Goal: Obtain resource: Obtain resource

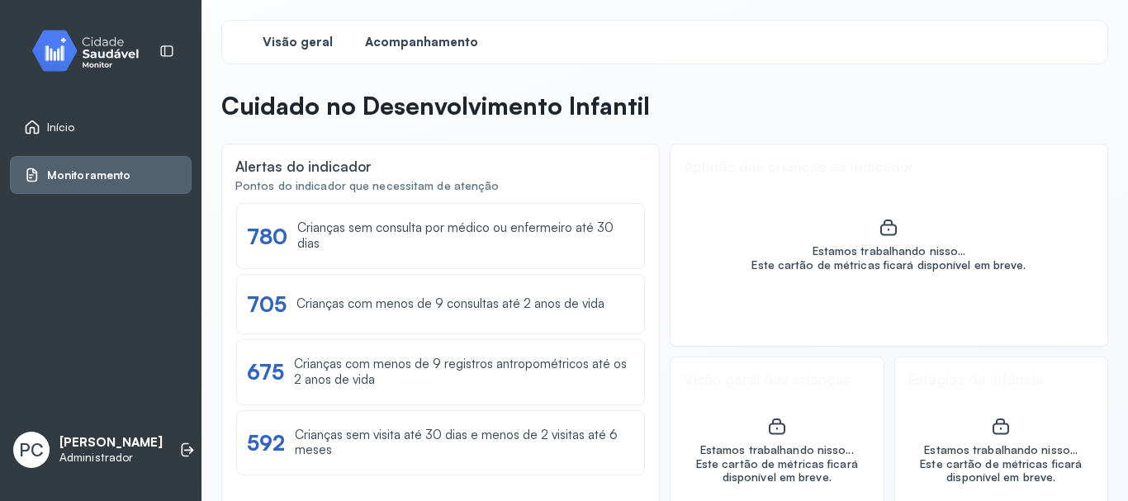
click at [423, 44] on span "Acompanhamento" at bounding box center [421, 43] width 113 height 16
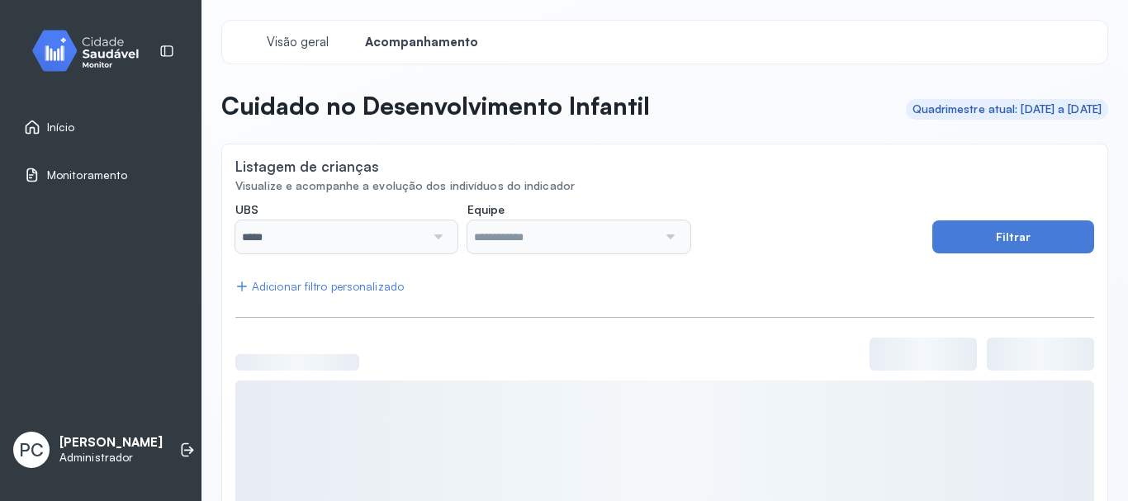
click at [431, 251] on div at bounding box center [436, 236] width 22 height 33
click at [97, 43] on img at bounding box center [91, 50] width 149 height 49
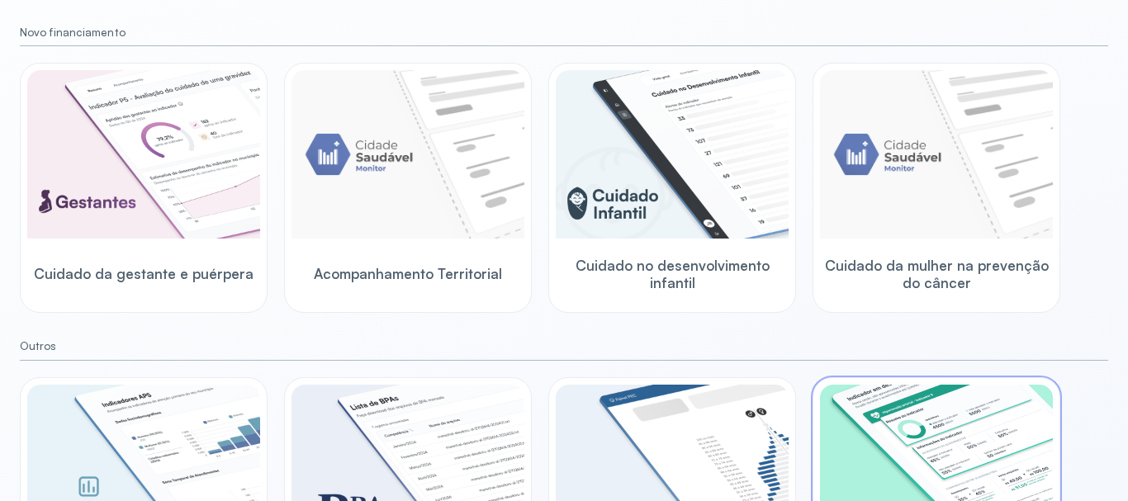
scroll to position [135, 0]
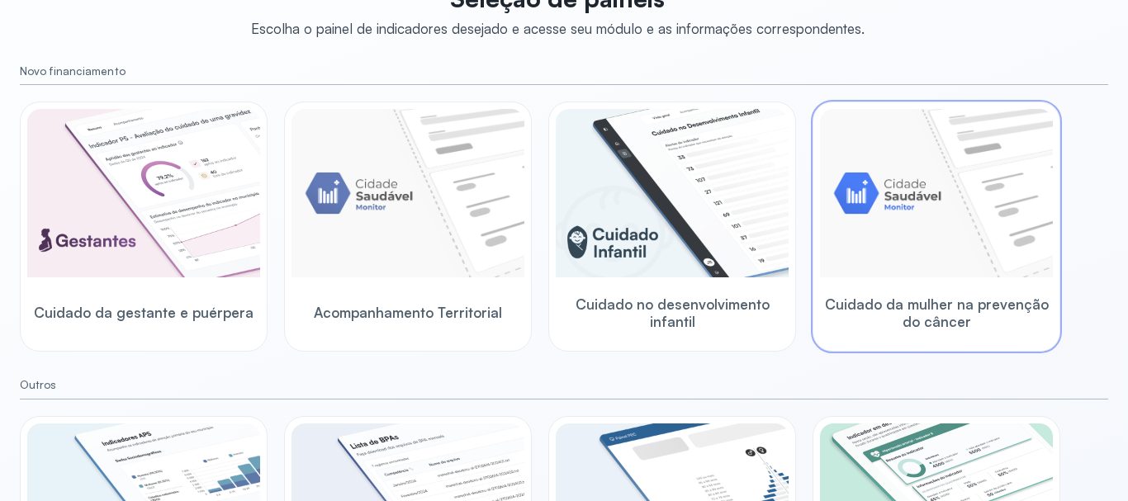
click at [897, 182] on img at bounding box center [936, 193] width 233 height 168
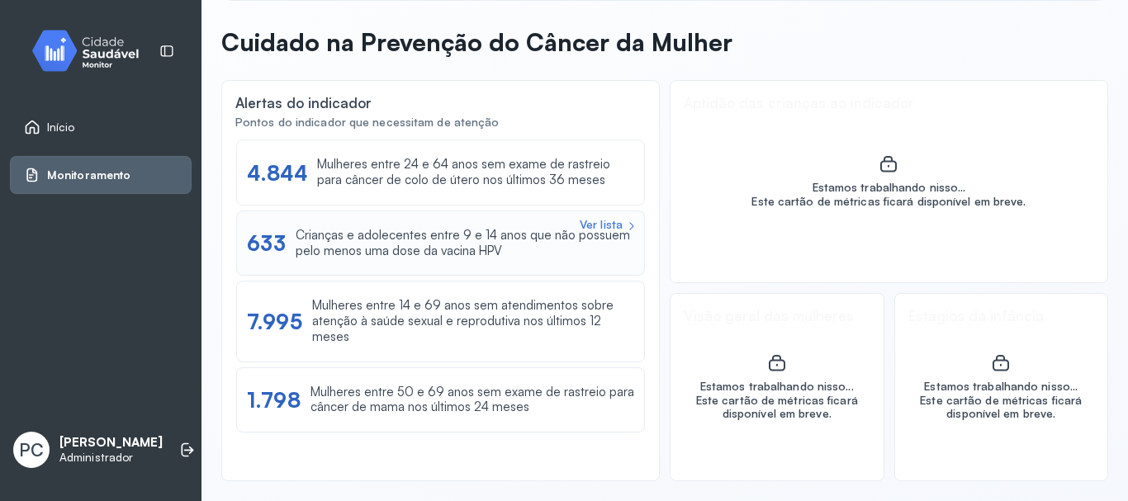
click at [610, 222] on div "Ver lista" at bounding box center [601, 225] width 43 height 14
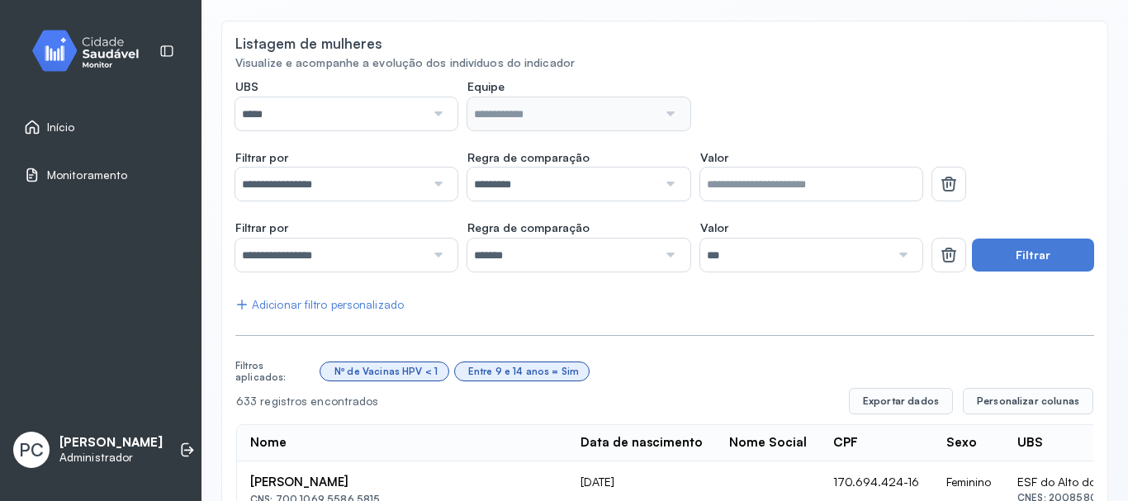
scroll to position [86, 0]
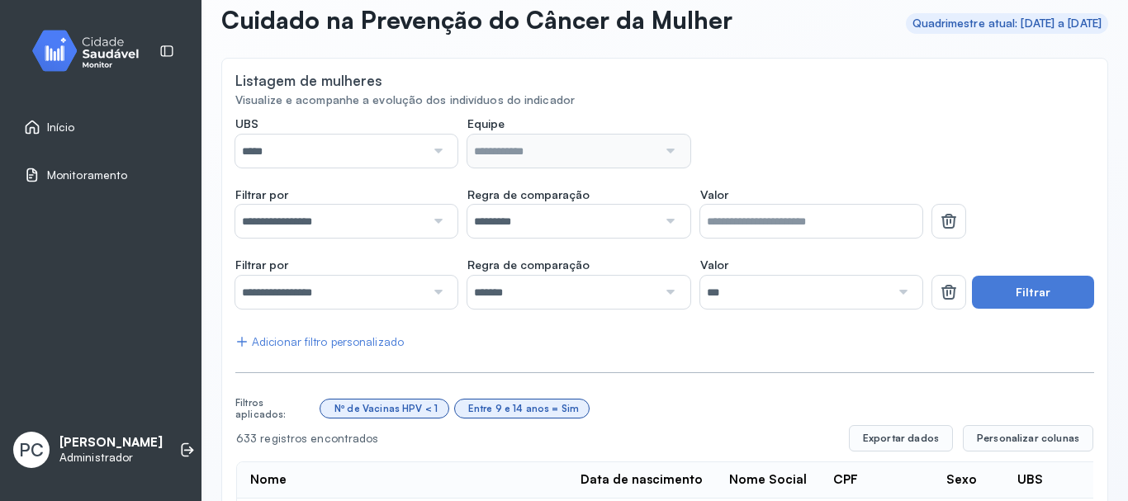
click at [433, 218] on div at bounding box center [436, 221] width 22 height 33
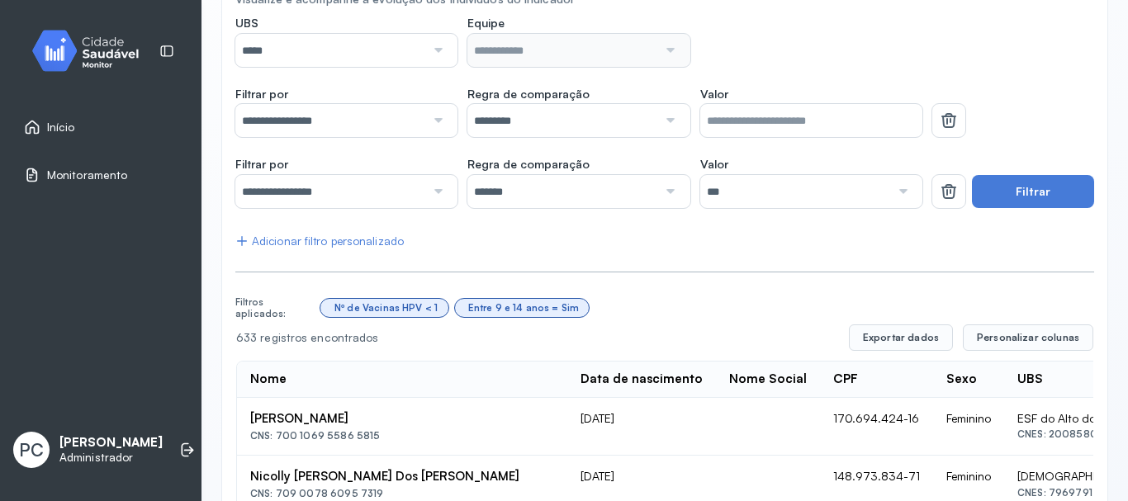
scroll to position [168, 0]
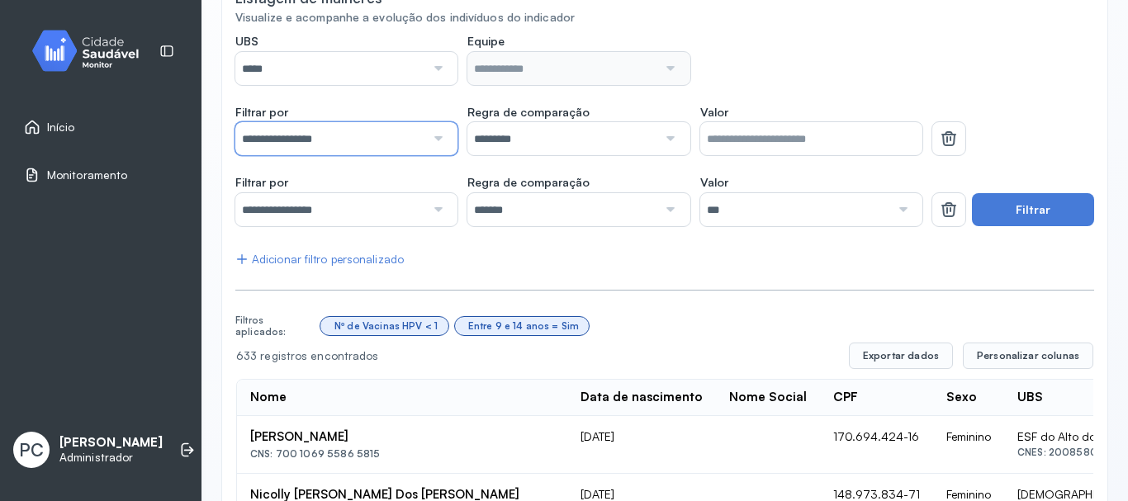
click at [418, 136] on input "**********" at bounding box center [330, 138] width 190 height 33
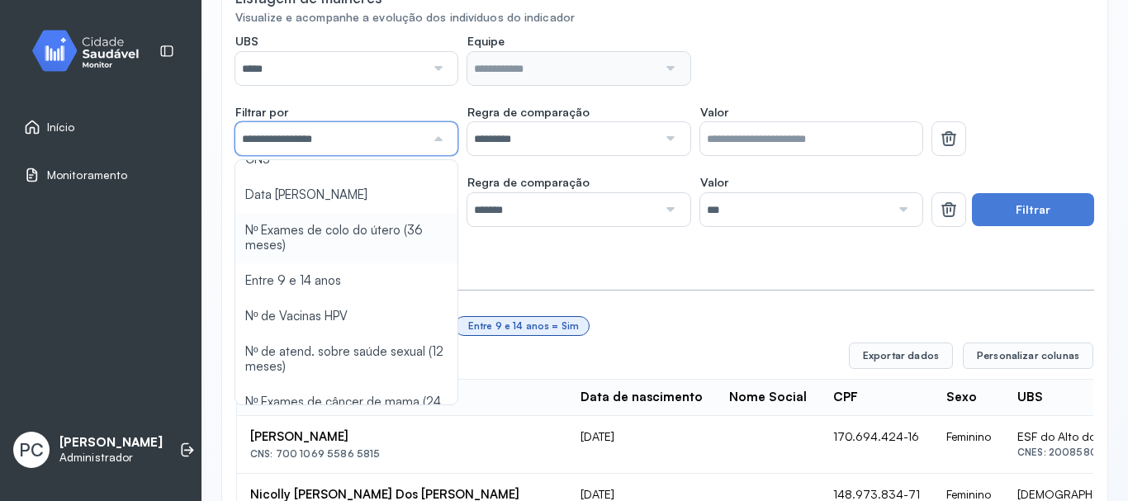
scroll to position [83, 0]
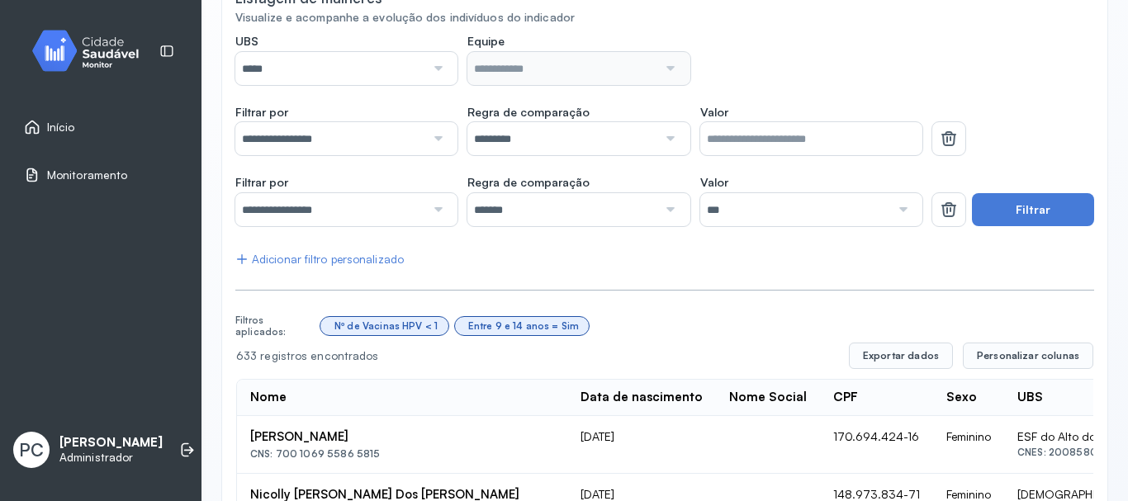
click at [658, 145] on div at bounding box center [668, 138] width 22 height 33
click at [993, 208] on button "Filtrar" at bounding box center [1033, 209] width 122 height 33
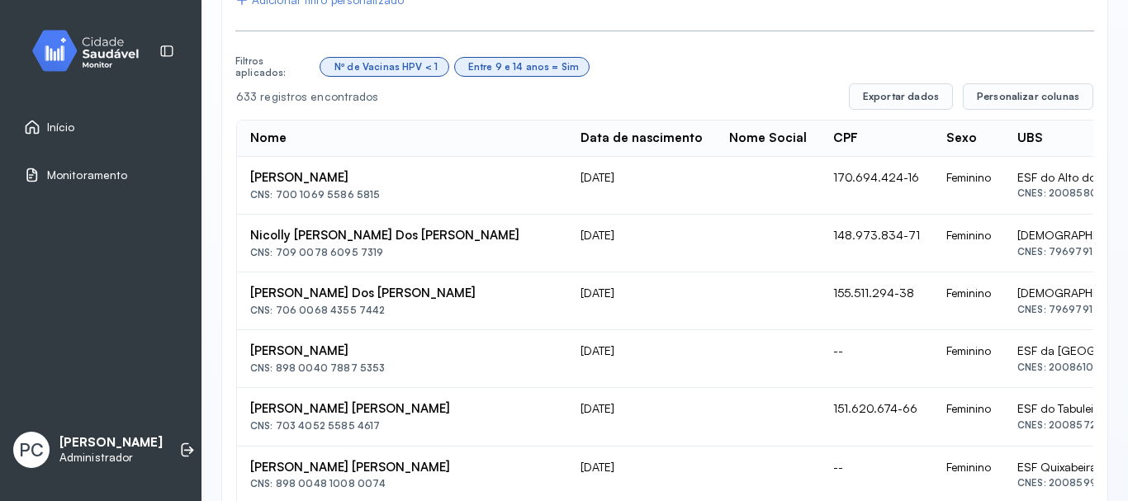
scroll to position [180, 0]
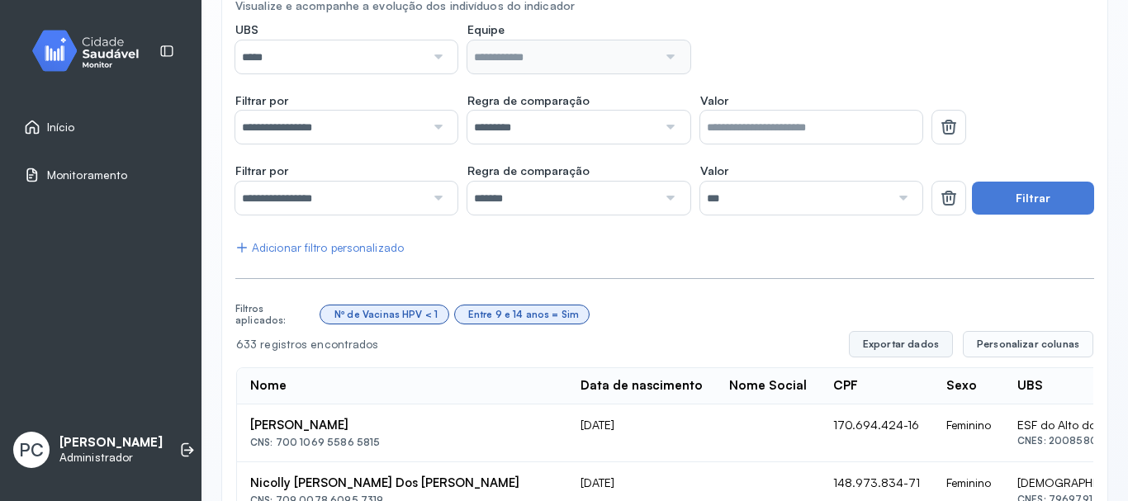
click at [925, 351] on button "Exportar dados" at bounding box center [901, 344] width 104 height 26
